Goal: Transaction & Acquisition: Purchase product/service

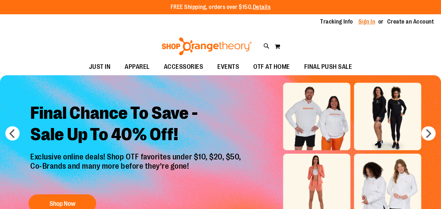
click at [371, 22] on link "Sign In" at bounding box center [367, 22] width 17 height 8
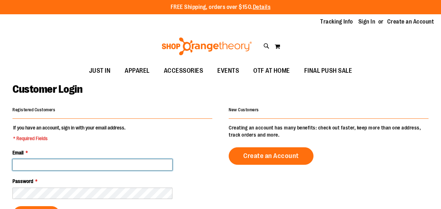
click at [111, 161] on input "Email *" at bounding box center [92, 164] width 160 height 11
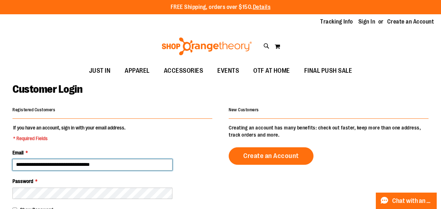
type input "**********"
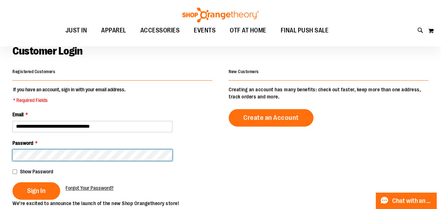
scroll to position [38, 0]
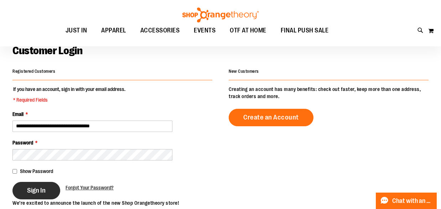
click at [35, 194] on button "Sign In" at bounding box center [36, 190] width 48 height 17
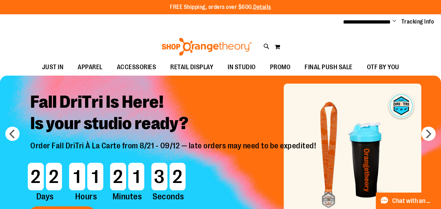
click at [395, 21] on span "Change" at bounding box center [395, 21] width 4 height 7
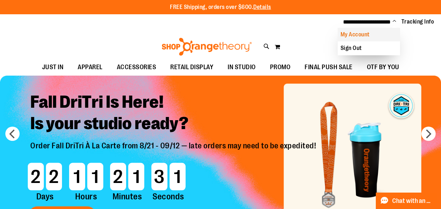
click at [366, 32] on link "My Account" at bounding box center [369, 35] width 62 height 14
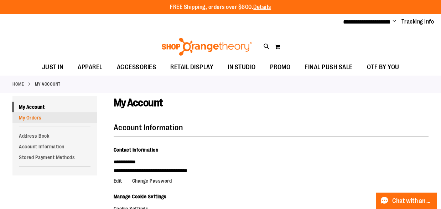
click at [31, 114] on link "My Orders" at bounding box center [54, 117] width 84 height 11
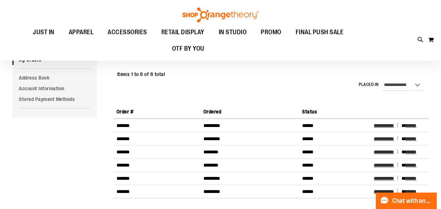
scroll to position [62, 0]
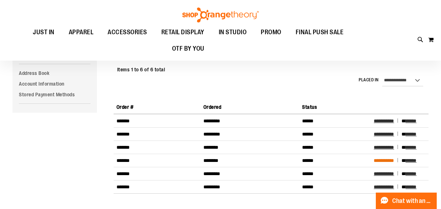
click at [381, 160] on span "**********" at bounding box center [384, 160] width 20 height 5
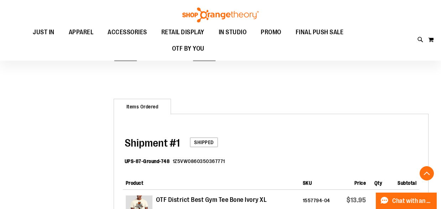
scroll to position [154, 0]
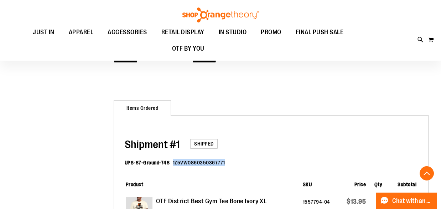
drag, startPoint x: 172, startPoint y: 162, endPoint x: 224, endPoint y: 161, distance: 51.7
click at [224, 161] on dl "UPS-87-Ground-748 1Z5VW0860350367771" at bounding box center [272, 163] width 295 height 23
copy dd "1Z5VW0860350367771"
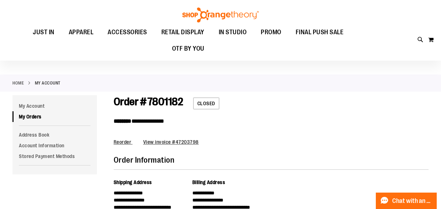
scroll to position [0, 0]
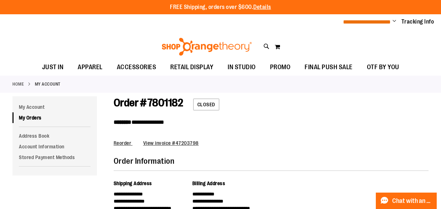
click at [376, 22] on span "**********" at bounding box center [367, 21] width 48 height 5
click at [188, 48] on img at bounding box center [207, 47] width 92 height 18
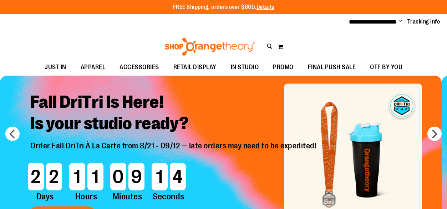
click at [120, 39] on input "Search" at bounding box center [223, 41] width 353 height 24
type input "****"
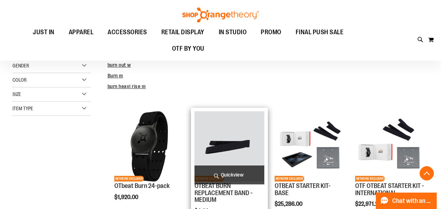
scroll to position [173, 0]
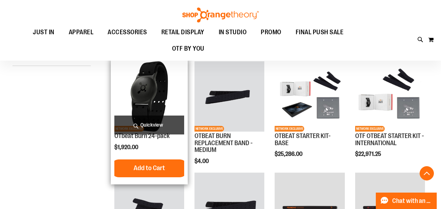
click at [166, 87] on img "product" at bounding box center [149, 96] width 70 height 70
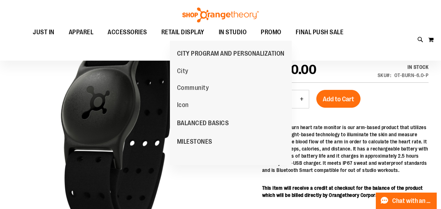
scroll to position [11, 0]
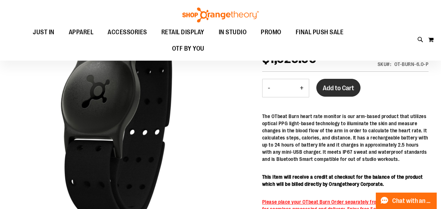
click at [340, 87] on span "Add to Cart" at bounding box center [338, 88] width 31 height 8
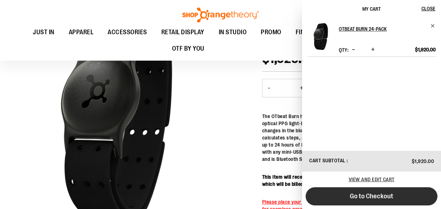
click at [375, 198] on span "Go to Checkout" at bounding box center [371, 196] width 43 height 8
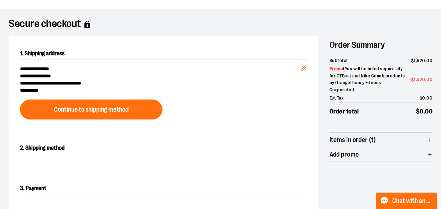
scroll to position [44, 0]
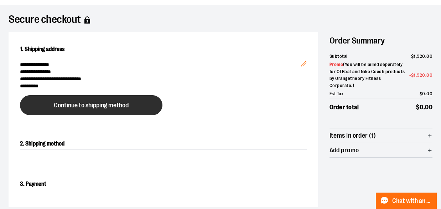
click at [111, 108] on span "Continue to shipping method" at bounding box center [91, 105] width 75 height 7
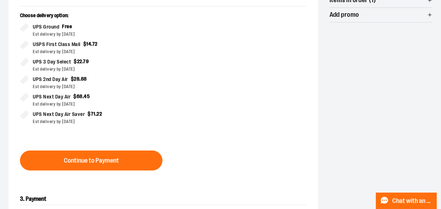
scroll to position [202, 0]
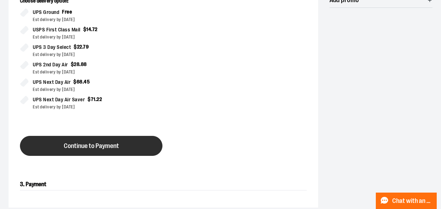
click at [103, 145] on span "Continue to Payment" at bounding box center [91, 146] width 55 height 7
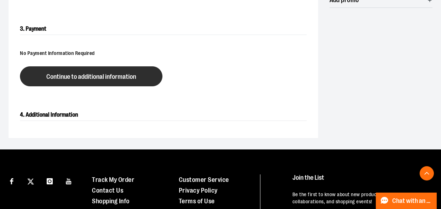
click at [106, 80] on button "Continue to additional information" at bounding box center [91, 76] width 143 height 20
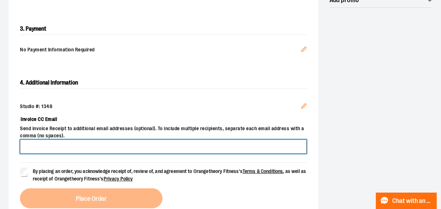
click at [93, 144] on input "Invoice CC Email" at bounding box center [163, 146] width 287 height 14
type input "**********"
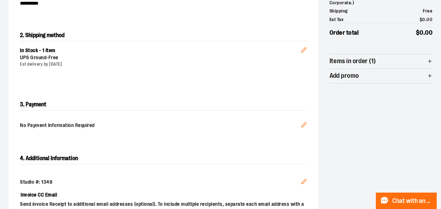
scroll to position [250, 0]
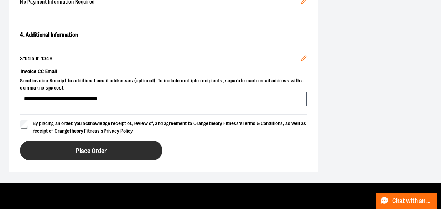
click at [91, 154] on button "Place Order" at bounding box center [91, 150] width 143 height 20
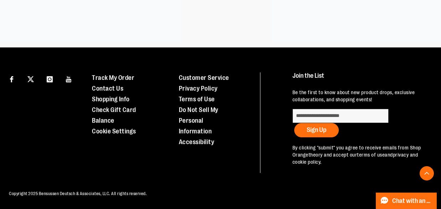
scroll to position [230, 0]
